Goal: Book appointment/travel/reservation

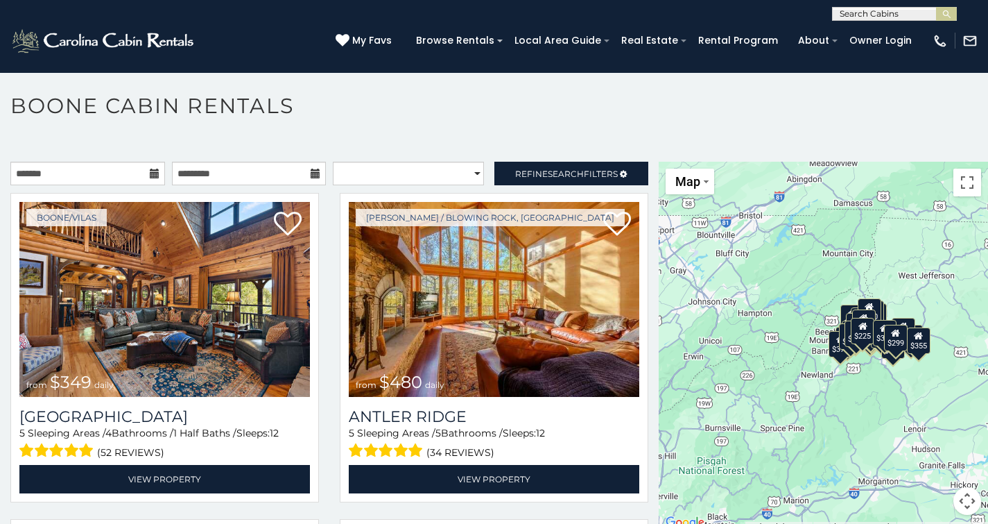
scroll to position [7, 0]
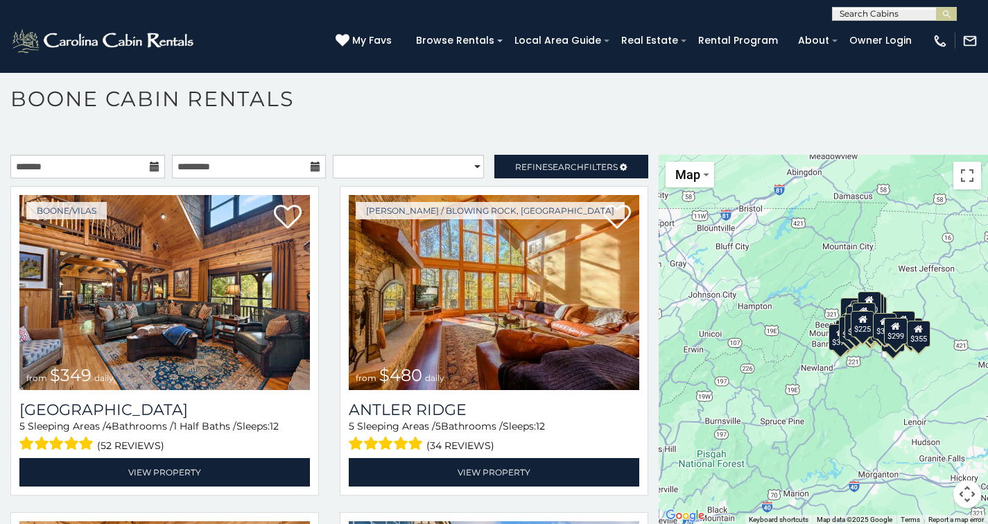
click at [849, 379] on div "$349 $480 $315 $425 $565 $355 $635 $675 $930 $400 $451 $330 $400 $485 $460 $395…" at bounding box center [823, 340] width 329 height 370
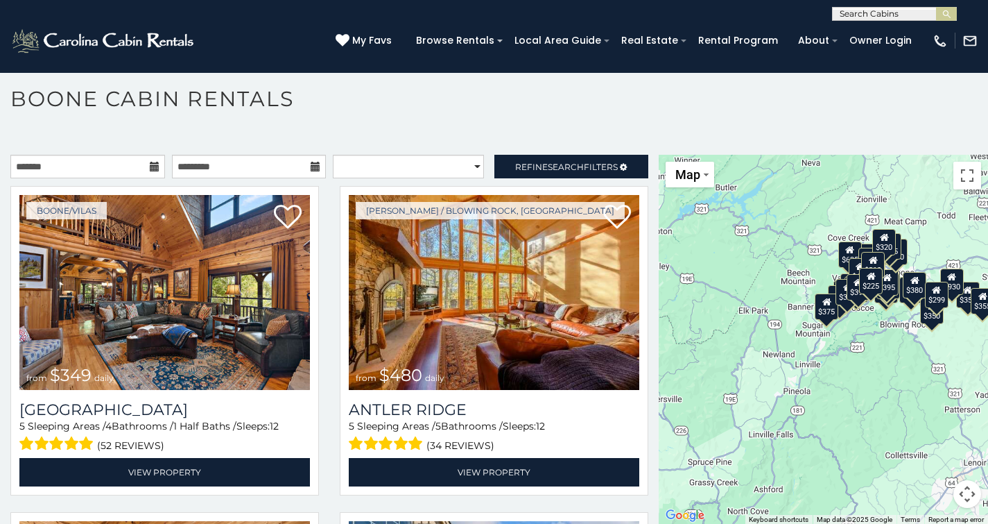
click at [914, 337] on div "$349 $480 $315 $425 $565 $355 $635 $675 $930 $400 $451 $330 $400 $485 $460 $395…" at bounding box center [823, 340] width 329 height 370
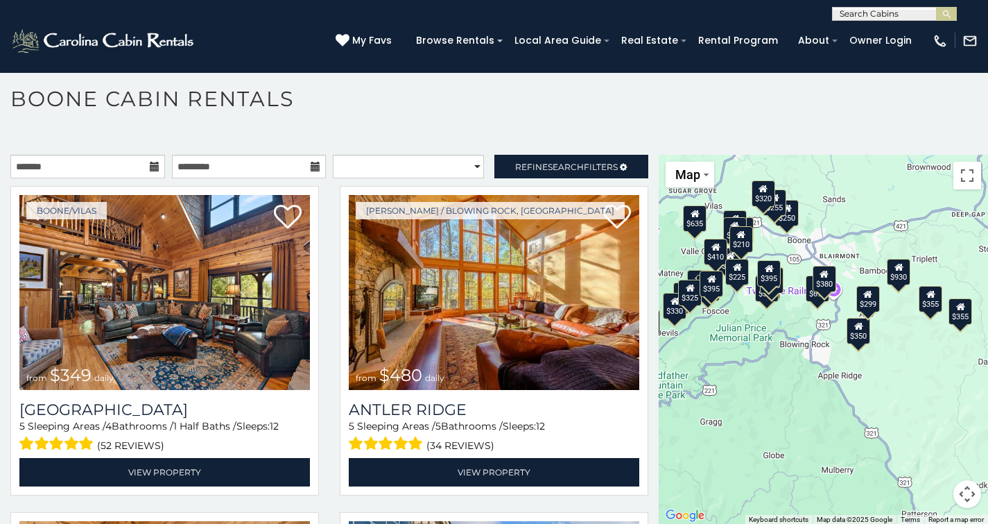
drag, startPoint x: 904, startPoint y: 317, endPoint x: 817, endPoint y: 352, distance: 94.0
click at [817, 352] on div "$349 $480 $315 $425 $565 $355 $635 $675 $930 $400 $451 $330 $400 $485 $460 $395…" at bounding box center [823, 340] width 329 height 370
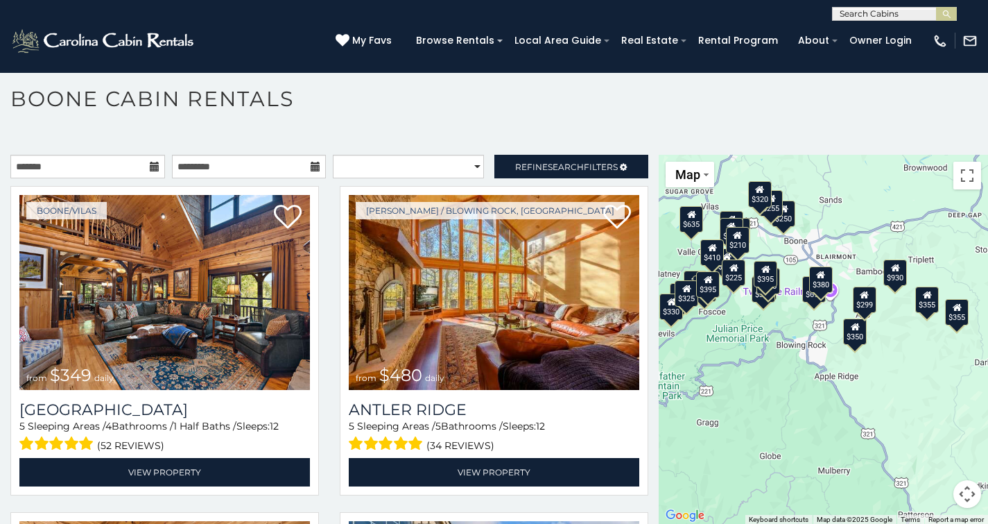
click at [888, 348] on div "$349 $480 $315 $425 $565 $355 $635 $675 $930 $400 $451 $330 $400 $485 $460 $395…" at bounding box center [823, 340] width 329 height 370
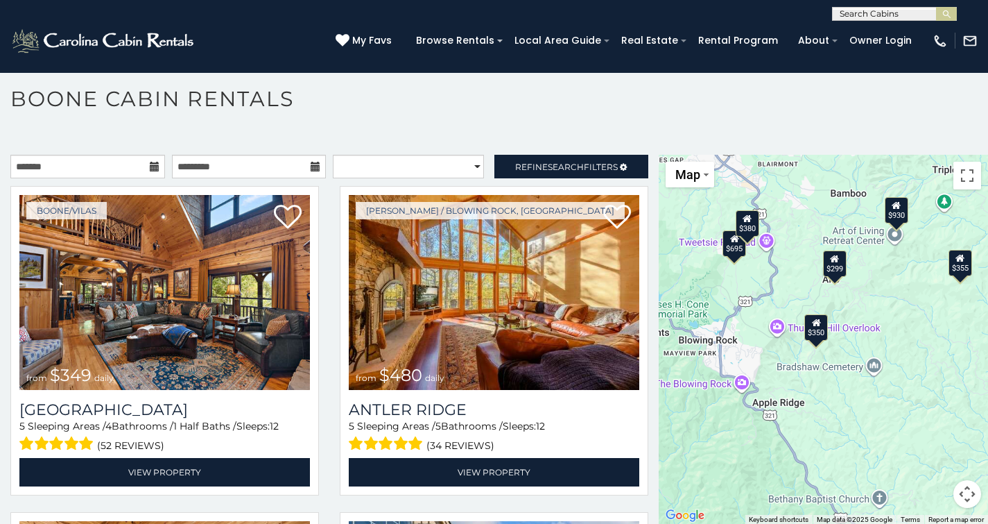
click at [809, 331] on div "$350" at bounding box center [817, 326] width 24 height 26
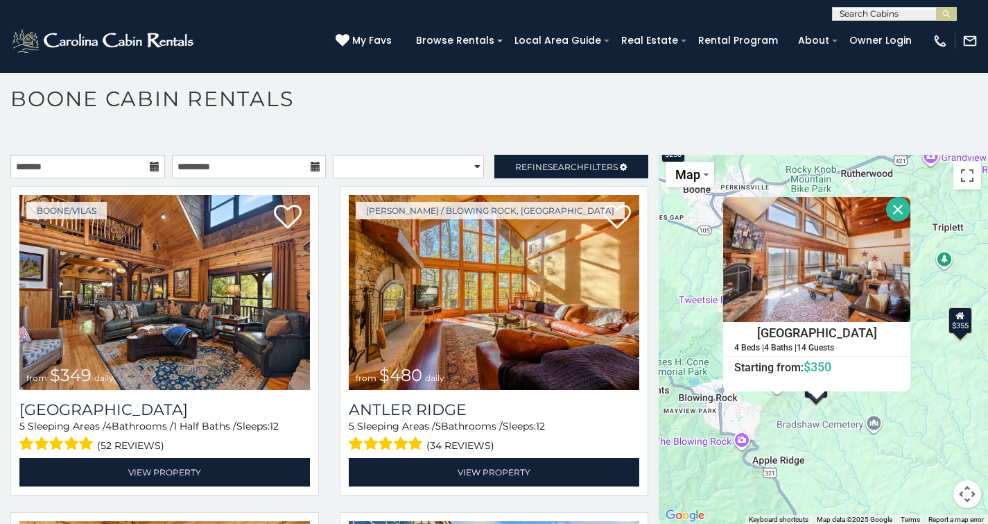
click at [929, 367] on div "$349 $480 $315 $425 $565 $355 $635 $675 $930 $400 $451 $330 $400 $485 $460 $395…" at bounding box center [823, 340] width 329 height 370
click at [894, 206] on button "Close" at bounding box center [898, 209] width 24 height 24
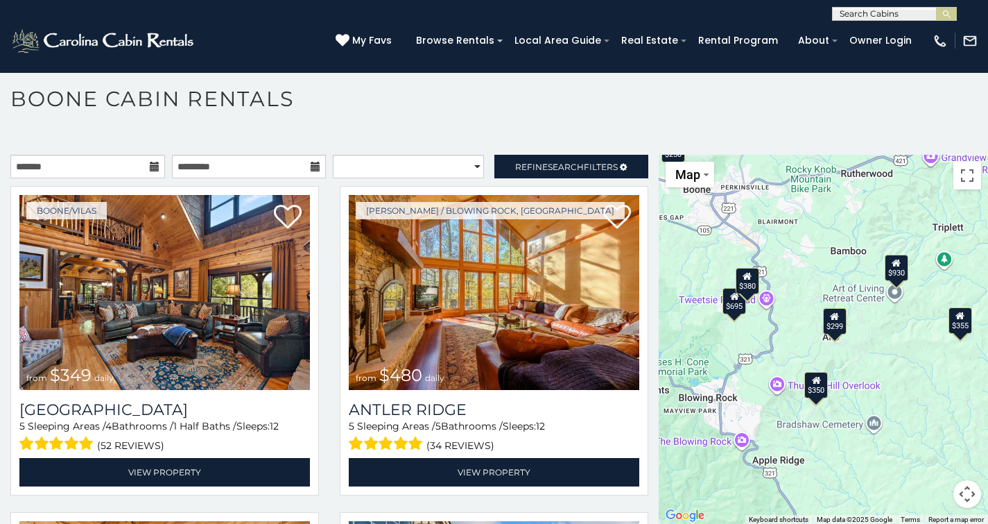
click at [830, 320] on icon at bounding box center [834, 316] width 9 height 10
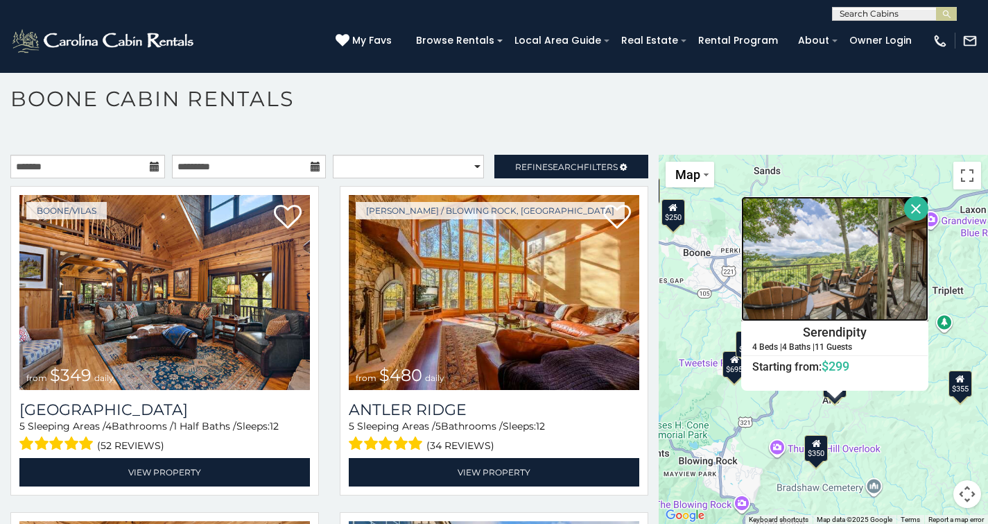
click at [847, 259] on img at bounding box center [834, 258] width 187 height 125
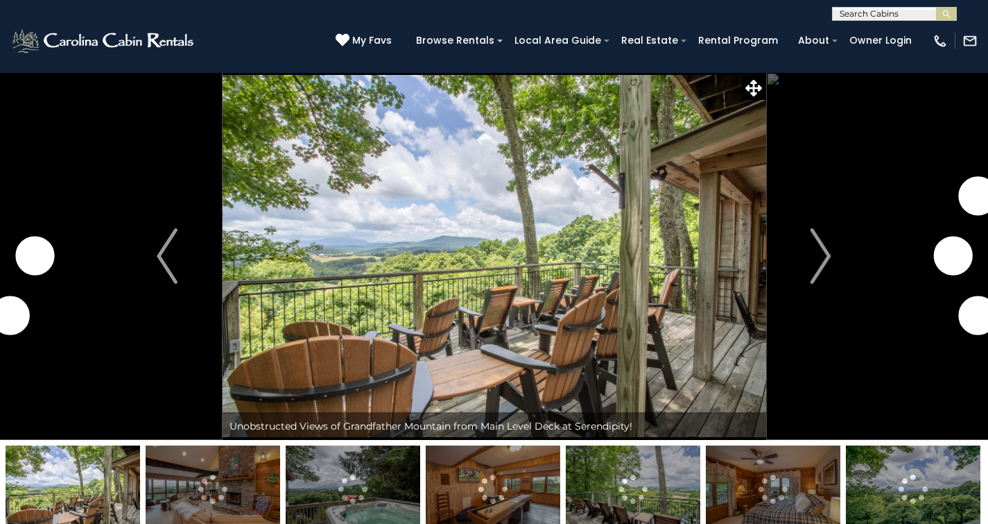
click at [825, 254] on img "Next" at bounding box center [821, 255] width 21 height 55
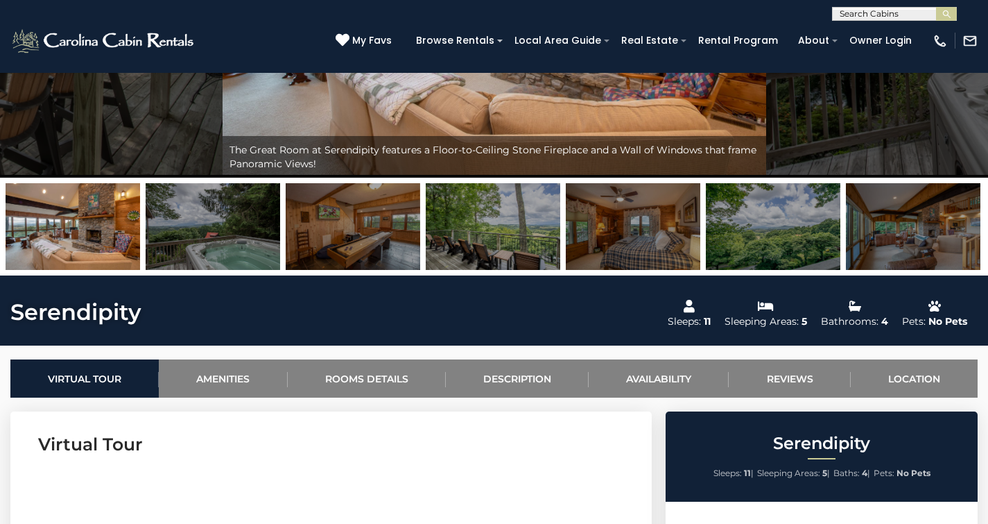
scroll to position [243, 0]
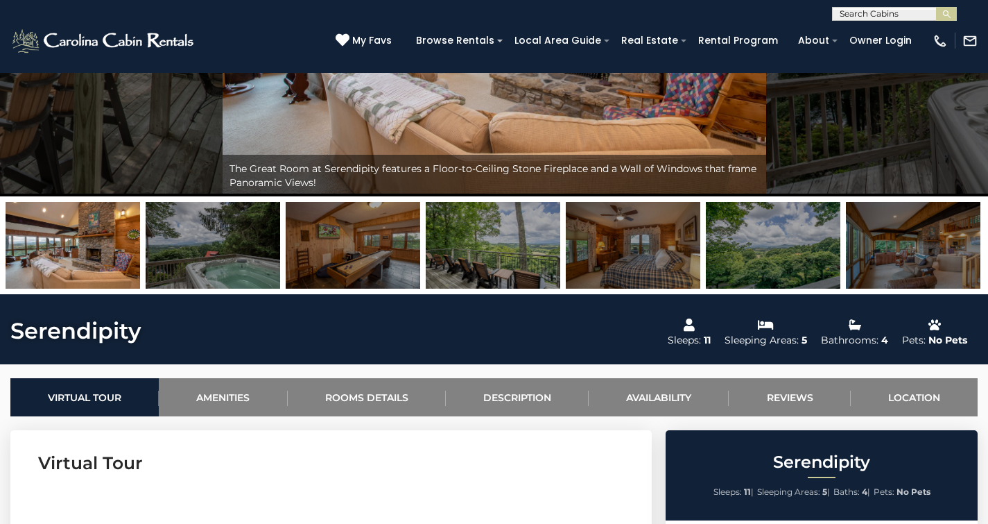
click at [662, 237] on img at bounding box center [633, 245] width 135 height 87
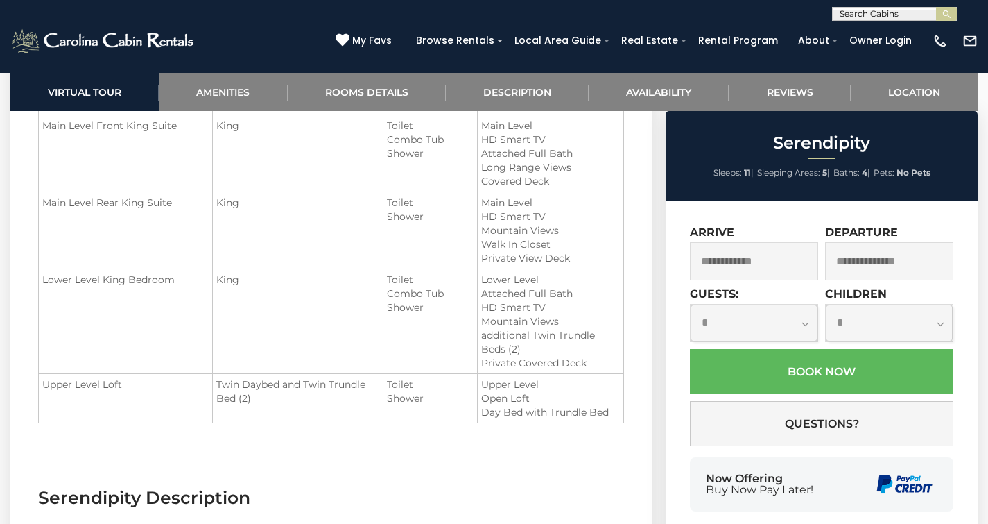
scroll to position [1865, 0]
